Goal: Transaction & Acquisition: Purchase product/service

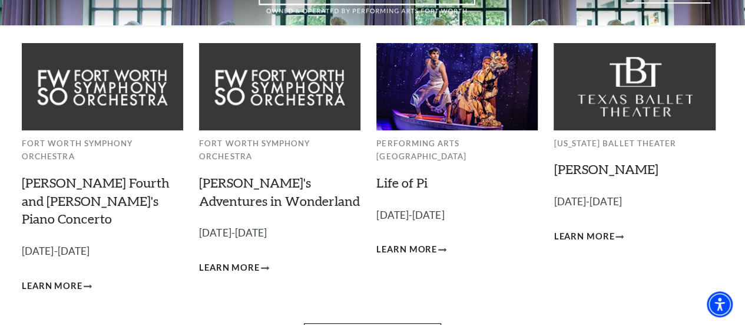
scroll to position [65, 0]
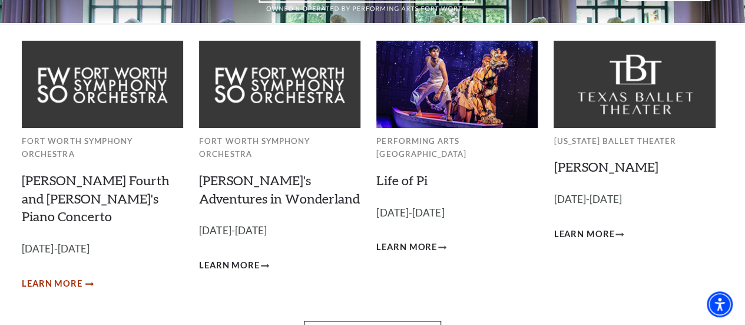
click at [64, 276] on span "Learn More" at bounding box center [52, 283] width 61 height 15
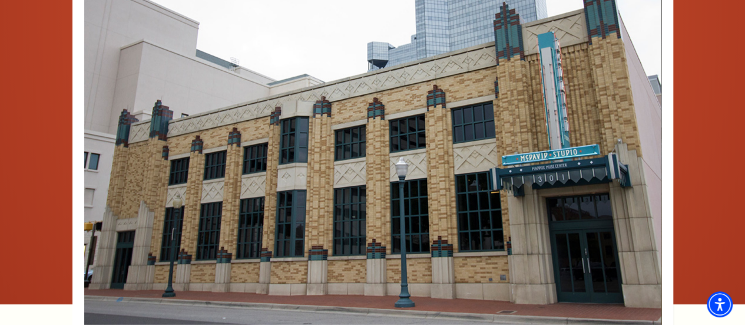
scroll to position [1826, 0]
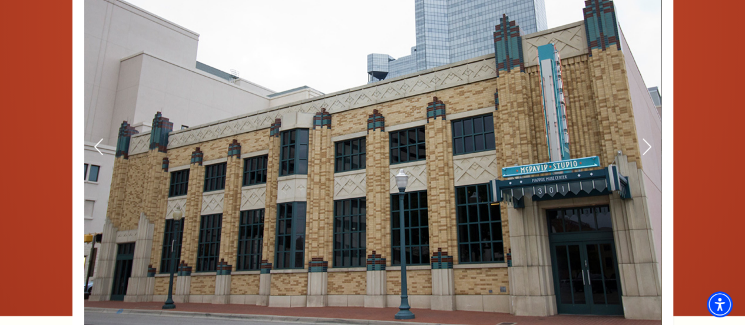
click at [430, 221] on img at bounding box center [372, 147] width 577 height 378
click at [646, 137] on icon at bounding box center [646, 147] width 12 height 21
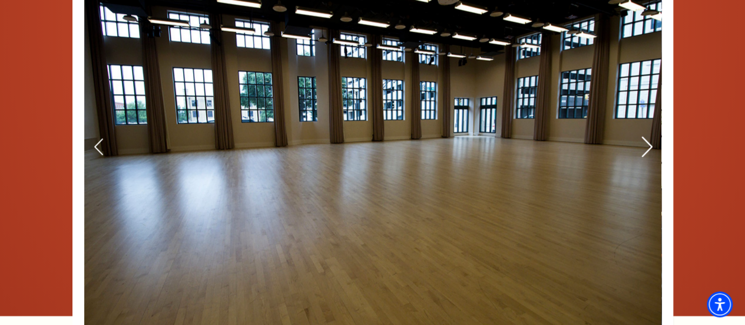
click at [646, 137] on icon at bounding box center [646, 147] width 12 height 21
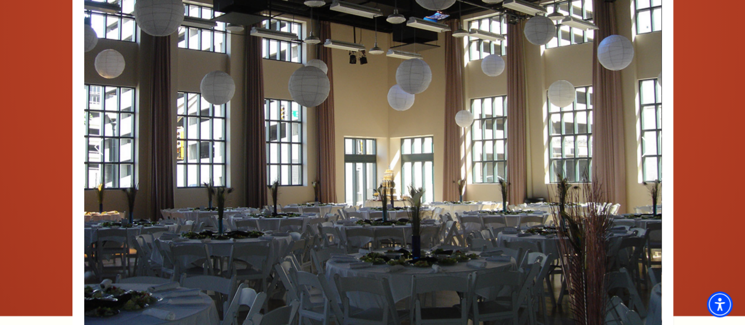
click at [646, 137] on icon at bounding box center [646, 147] width 12 height 21
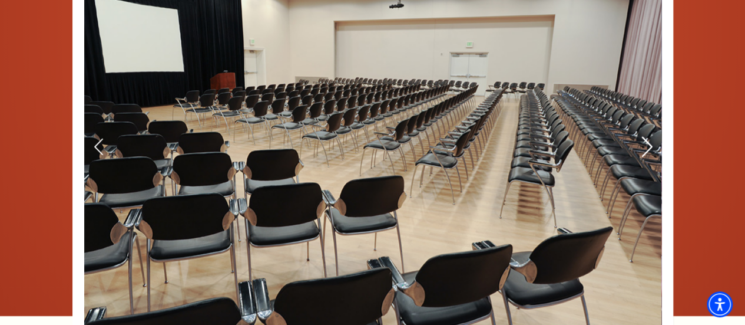
click at [646, 137] on icon at bounding box center [646, 147] width 12 height 21
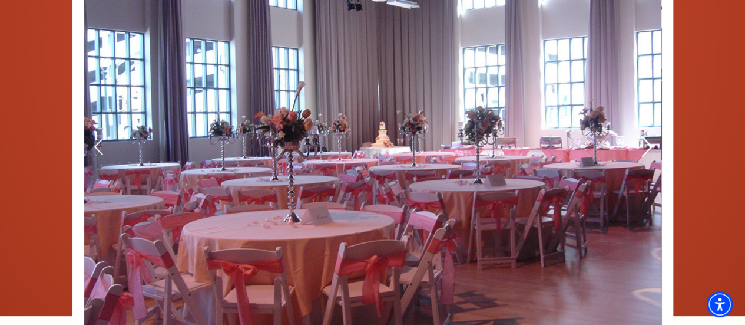
click at [646, 137] on icon at bounding box center [646, 147] width 12 height 21
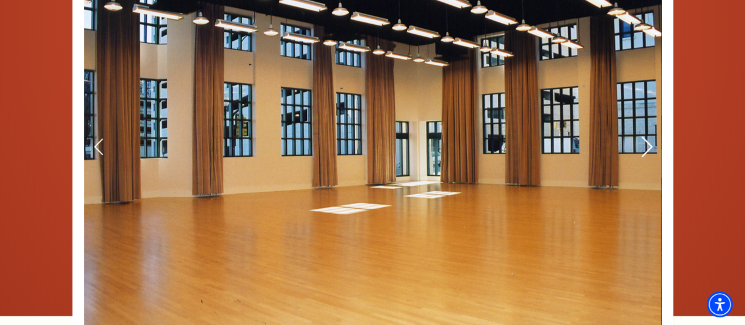
click at [646, 137] on icon at bounding box center [646, 147] width 12 height 21
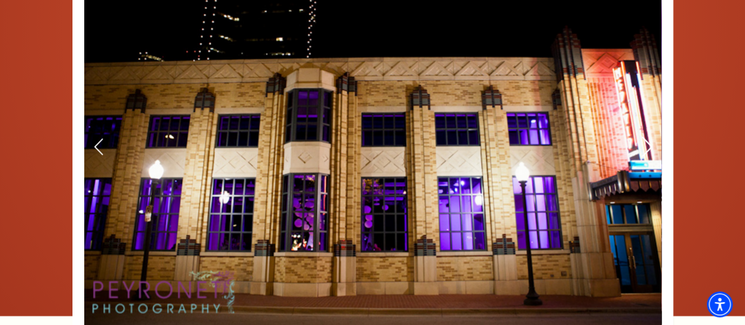
click at [646, 137] on icon at bounding box center [646, 147] width 12 height 21
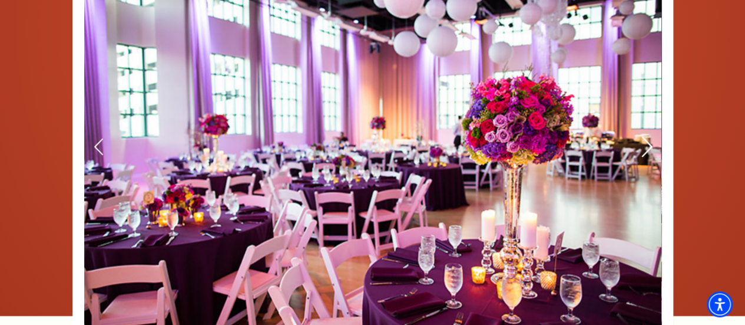
click at [646, 137] on icon at bounding box center [646, 147] width 12 height 21
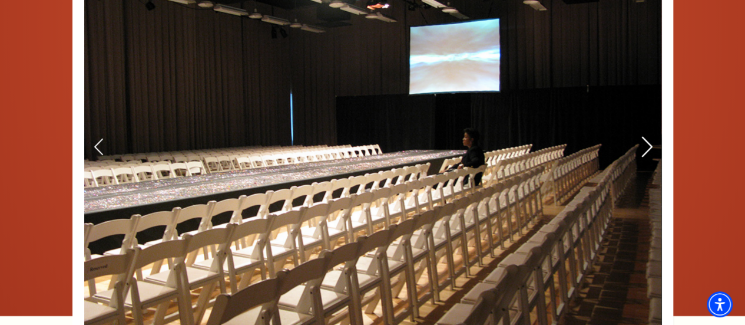
click at [646, 137] on icon at bounding box center [646, 147] width 12 height 21
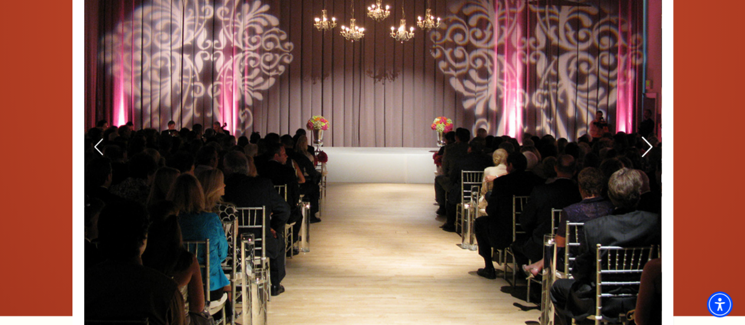
click at [646, 137] on icon at bounding box center [646, 147] width 12 height 21
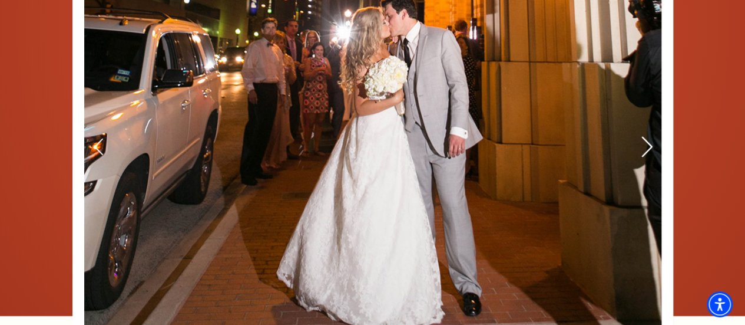
click at [646, 137] on icon at bounding box center [646, 147] width 12 height 21
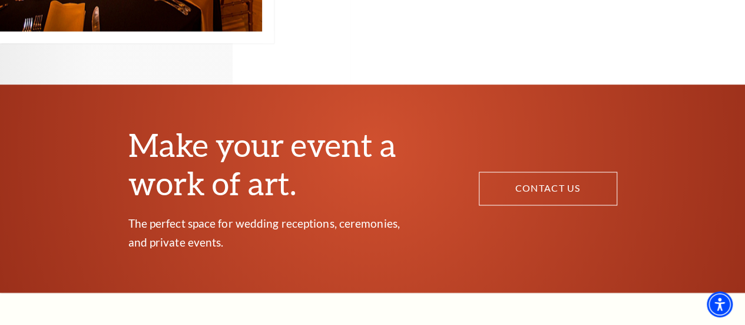
scroll to position [0, 0]
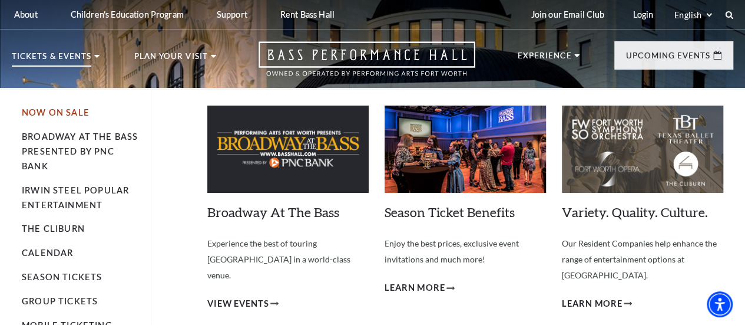
click at [71, 113] on link "Now On Sale" at bounding box center [56, 112] width 68 height 10
